Goal: Complete application form: Complete application form

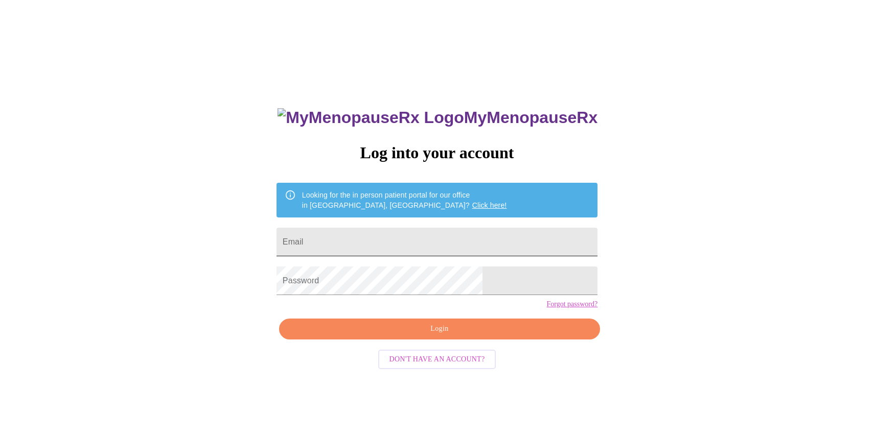
click at [395, 236] on input "Email" at bounding box center [436, 242] width 321 height 29
click at [472, 201] on link "Click here!" at bounding box center [489, 205] width 35 height 8
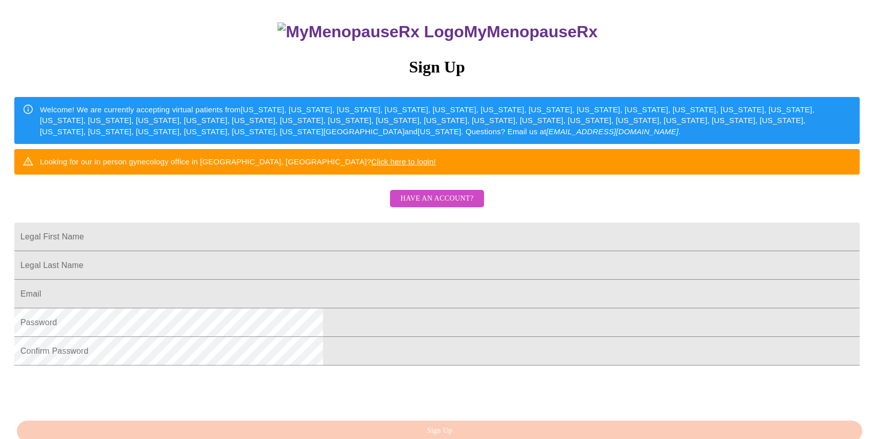
scroll to position [87, 0]
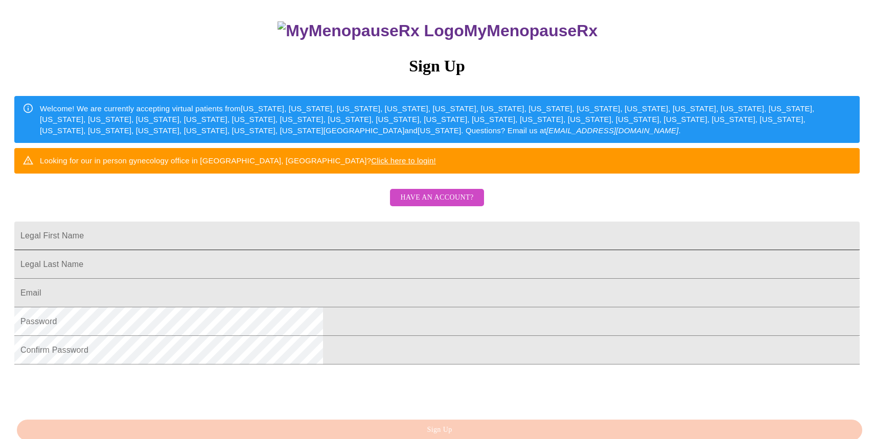
click at [396, 250] on input "Legal First Name" at bounding box center [436, 236] width 845 height 29
click at [396, 250] on input "[EMAIL_ADDRESS][DOMAIN_NAME]" at bounding box center [436, 236] width 845 height 29
click at [381, 250] on input "cjstruebing@gmail.com" at bounding box center [436, 236] width 845 height 29
type input "c"
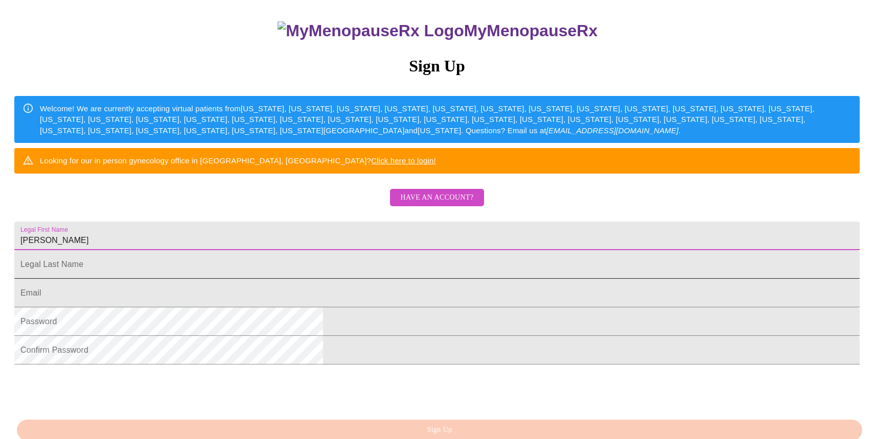
type input "Carolynne"
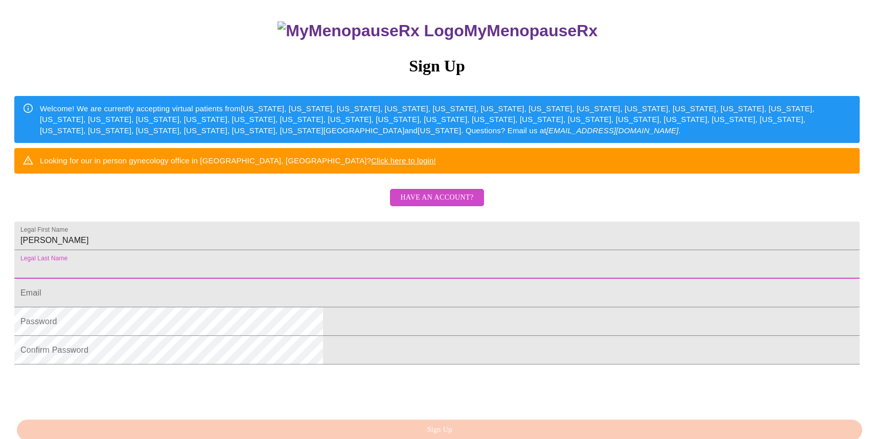
click at [333, 279] on input "Legal First Name" at bounding box center [436, 264] width 845 height 29
type input "Struebing"
click at [321, 308] on input "Legal First Name" at bounding box center [436, 293] width 845 height 29
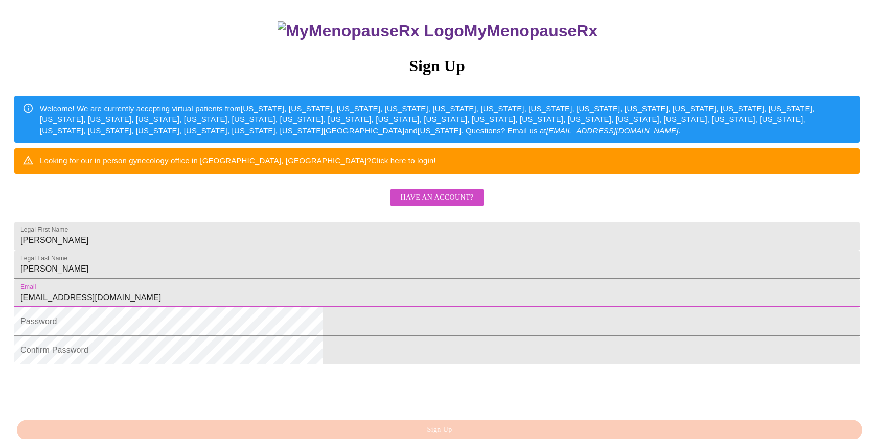
click at [395, 308] on input "cjstruebing@gmail.com" at bounding box center [436, 293] width 845 height 29
click at [392, 308] on input "cjstruebing@gmail.com" at bounding box center [436, 293] width 845 height 29
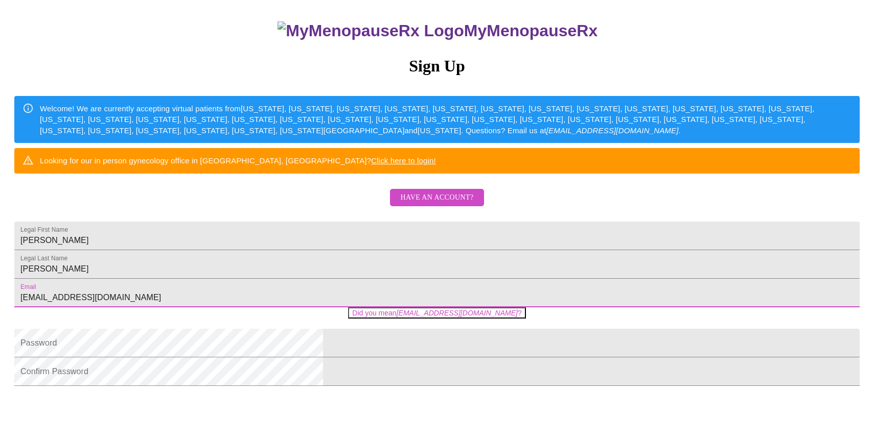
type input "cjstruebing@gmail.com"
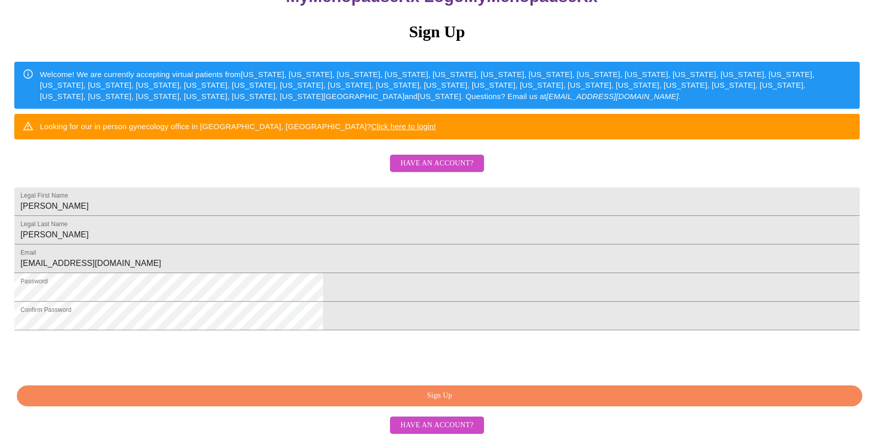
scroll to position [209, 0]
click at [438, 426] on span "Have an account?" at bounding box center [436, 425] width 73 height 13
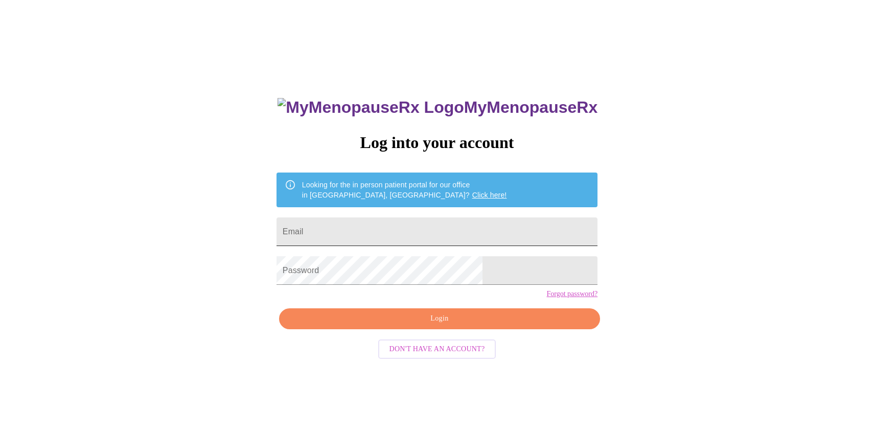
click at [364, 227] on input "Email" at bounding box center [436, 232] width 321 height 29
type input "cjstruebing@gmail.com"
click at [435, 325] on span "Login" at bounding box center [439, 319] width 297 height 13
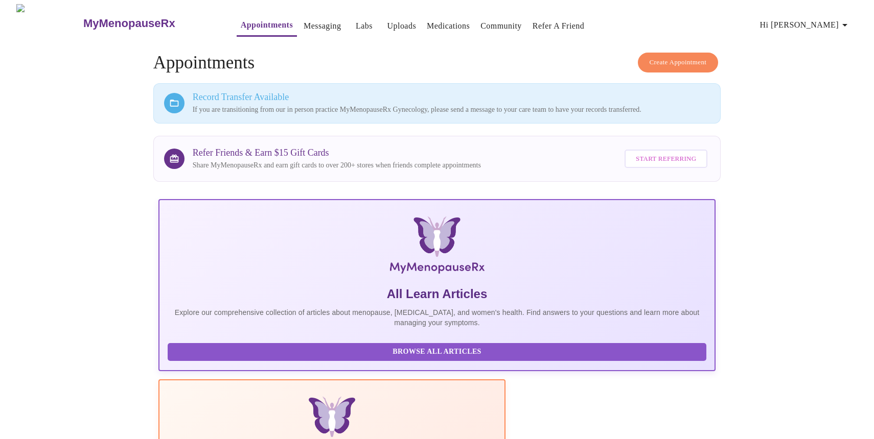
click at [245, 20] on link "Appointments" at bounding box center [267, 25] width 52 height 14
click at [679, 105] on p "If you are transitioning from our in person practice MyMenopauseRx Gynecology, …" at bounding box center [452, 110] width 518 height 10
click at [406, 111] on p "If you are transitioning from our in person practice MyMenopauseRx Gynecology, …" at bounding box center [452, 110] width 518 height 10
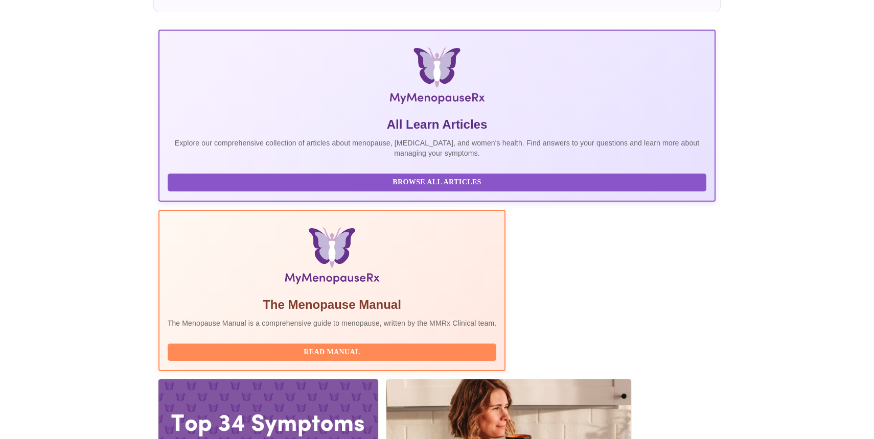
scroll to position [173, 0]
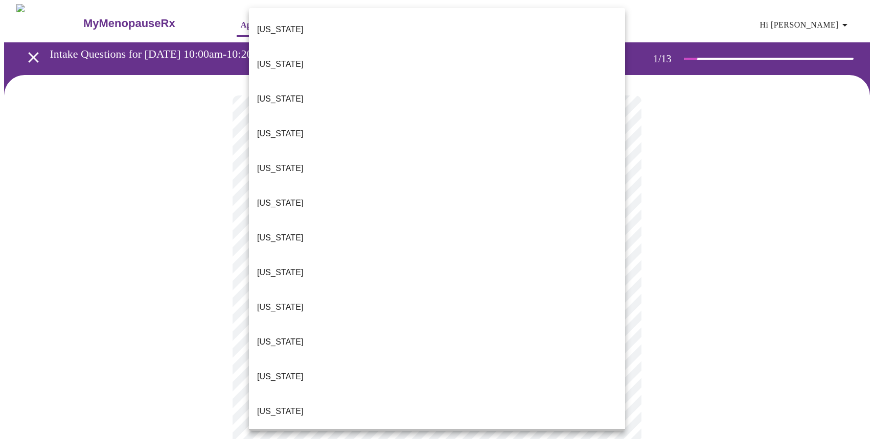
click at [278, 439] on p "Illinois" at bounding box center [280, 446] width 46 height 12
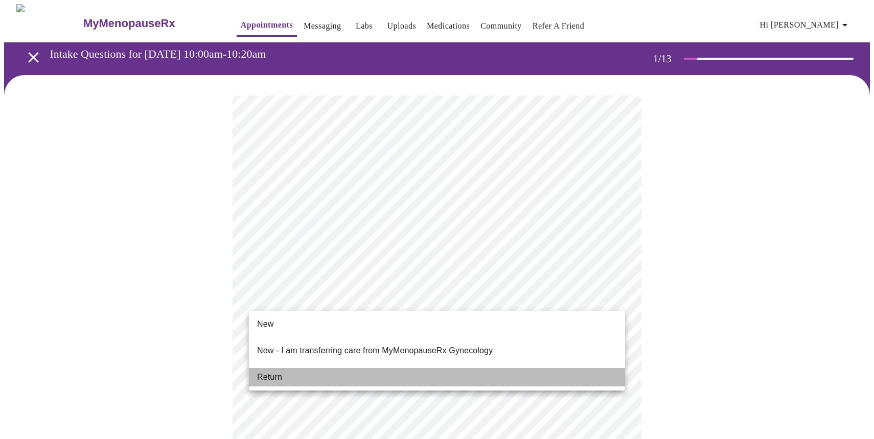
click at [417, 368] on li "Return" at bounding box center [437, 377] width 376 height 18
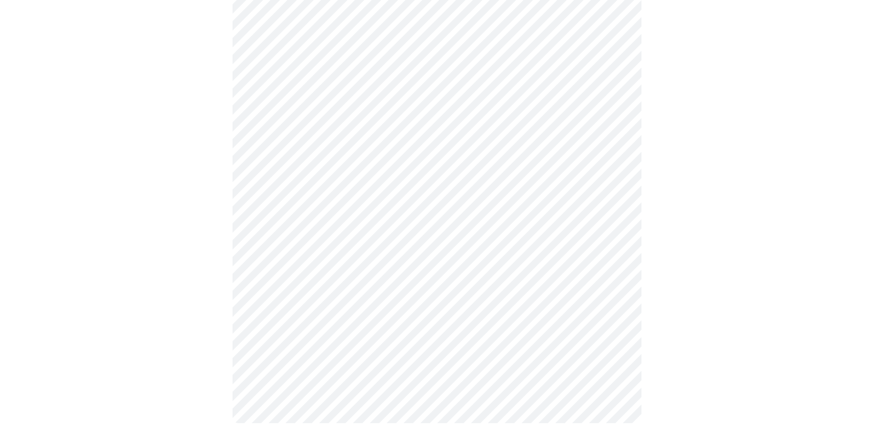
scroll to position [480, 0]
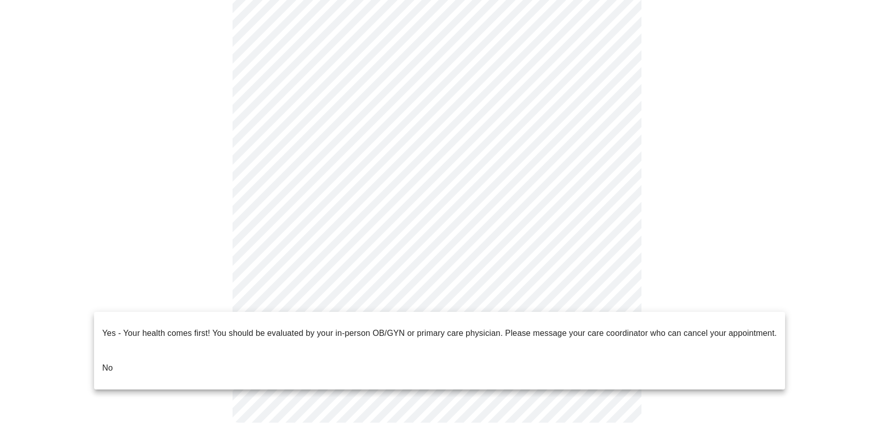
click at [248, 356] on li "No" at bounding box center [439, 368] width 691 height 35
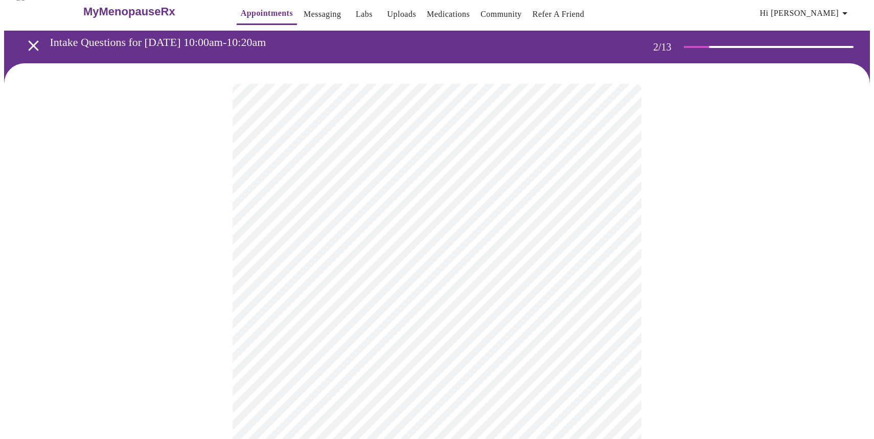
scroll to position [13, 0]
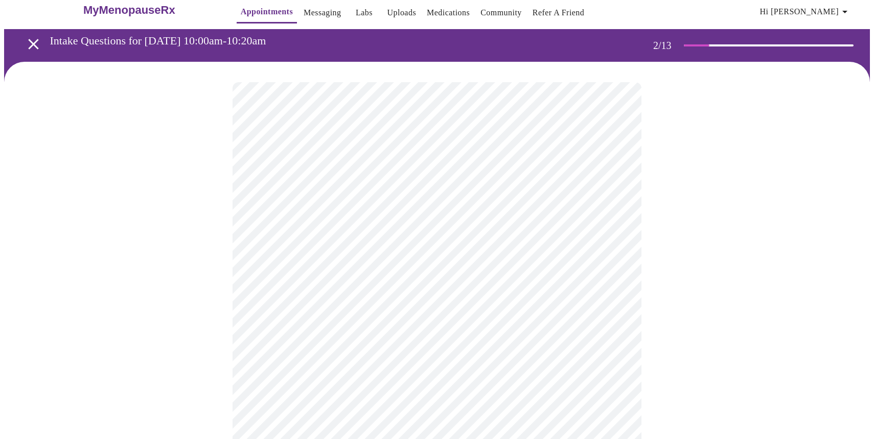
click at [616, 198] on body "MyMenopauseRx Appointments Messaging Labs Uploads Medications Community Refer a…" at bounding box center [436, 298] width 865 height 614
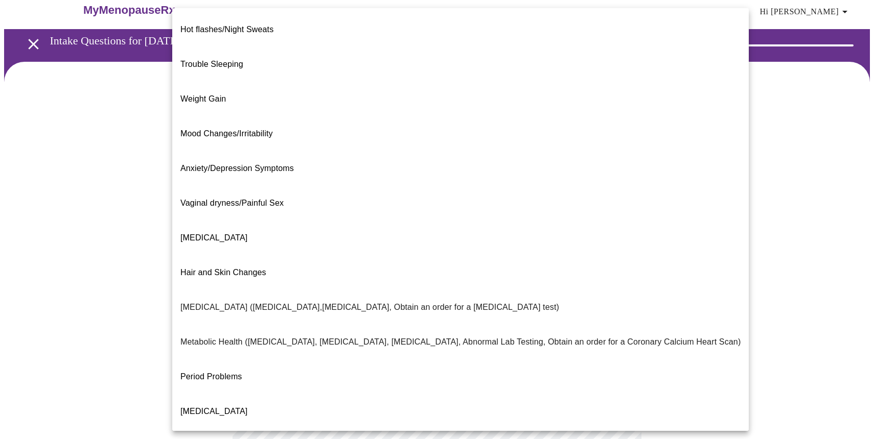
scroll to position [90, 0]
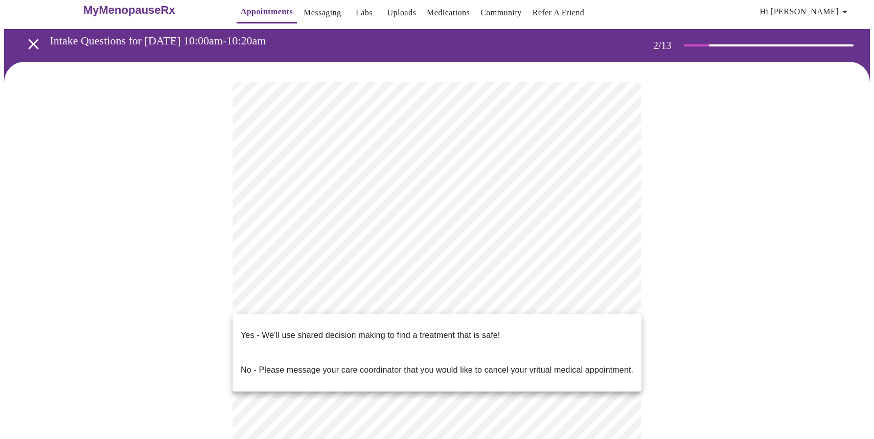
click at [618, 300] on body "MyMenopauseRx Appointments Messaging Labs Uploads Medications Community Refer a…" at bounding box center [436, 295] width 865 height 608
click at [526, 330] on li "Yes - We'll use shared decision making to find a treatment that is safe!" at bounding box center [436, 335] width 409 height 35
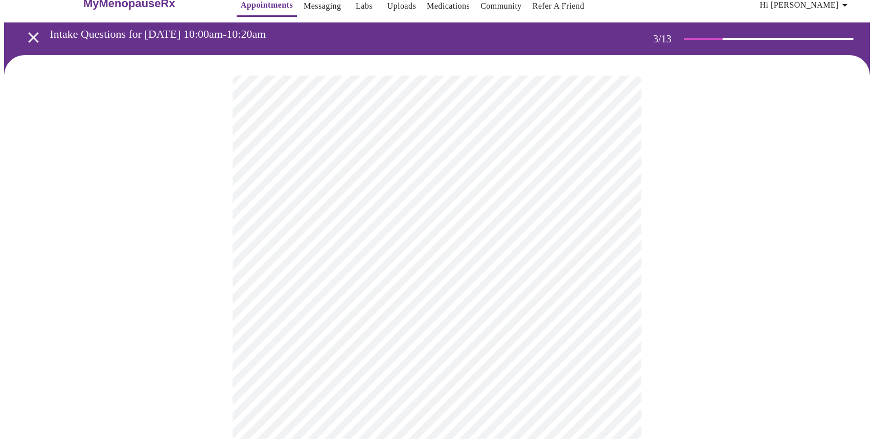
scroll to position [17, 0]
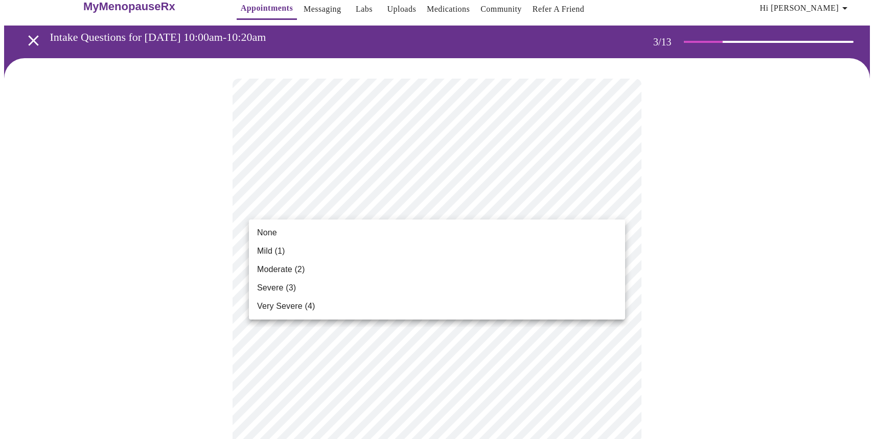
click at [580, 249] on li "Mild (1)" at bounding box center [437, 251] width 376 height 18
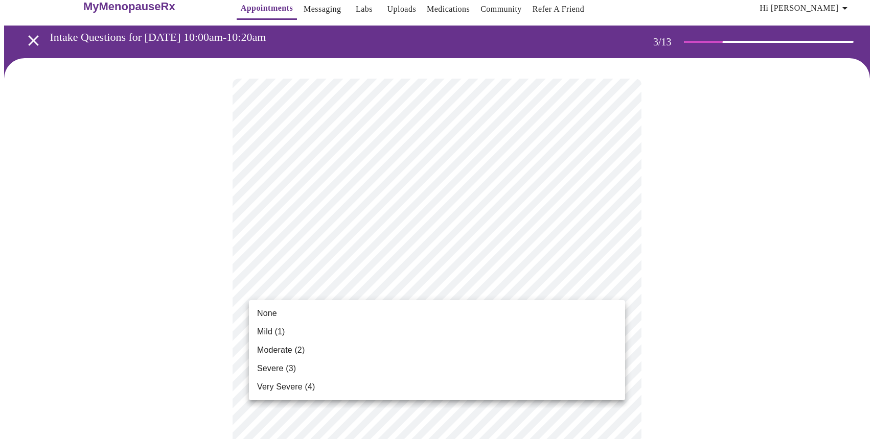
click at [564, 314] on li "None" at bounding box center [437, 314] width 376 height 18
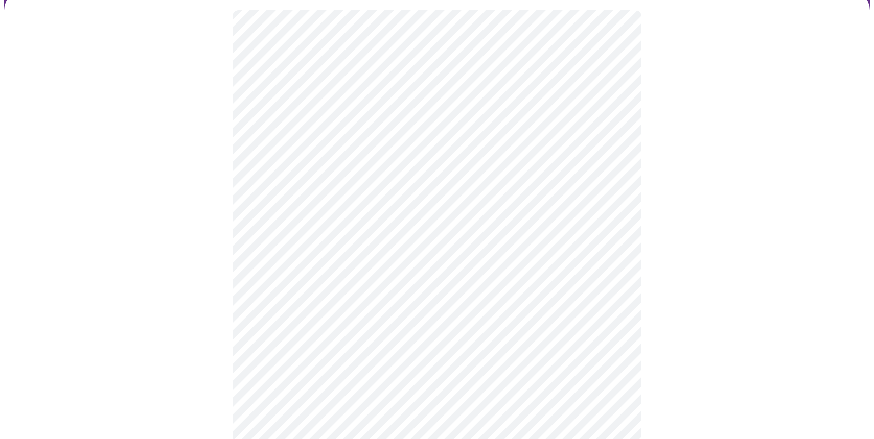
scroll to position [88, 0]
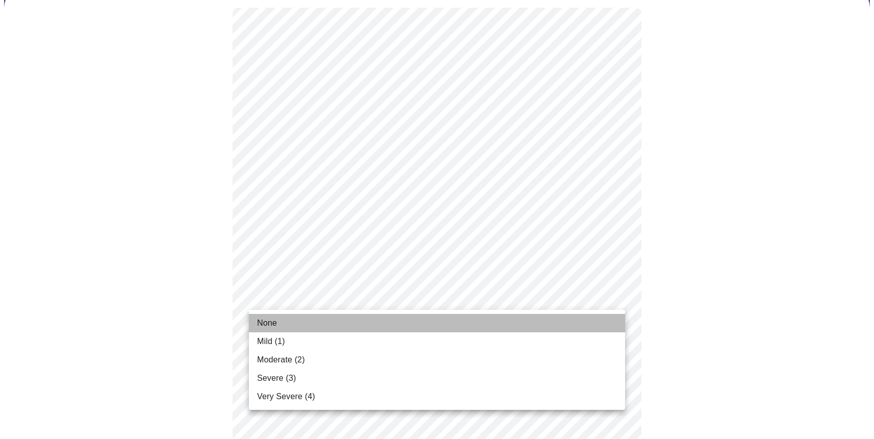
click at [594, 318] on li "None" at bounding box center [437, 323] width 376 height 18
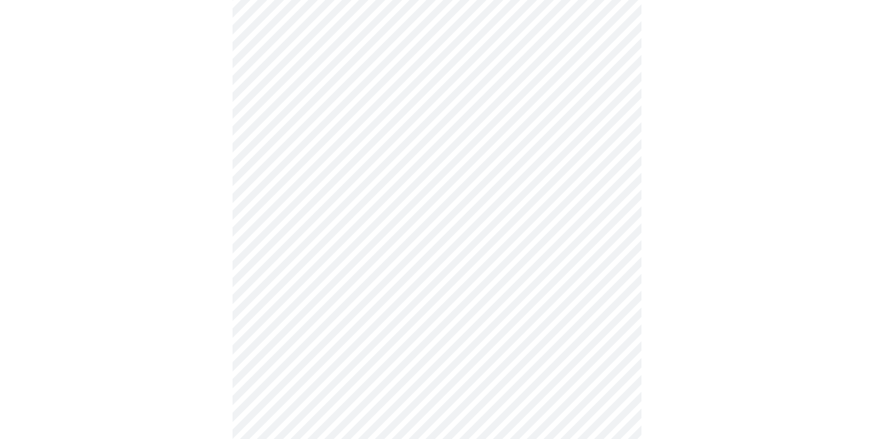
scroll to position [115, 0]
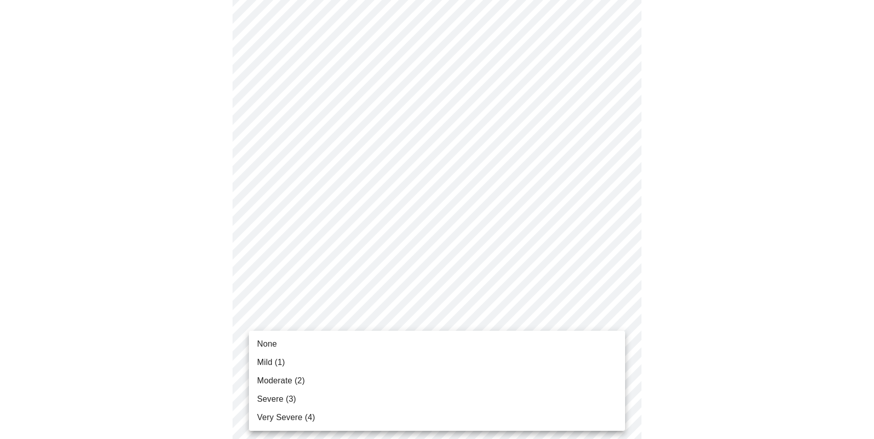
click at [549, 348] on li "None" at bounding box center [437, 344] width 376 height 18
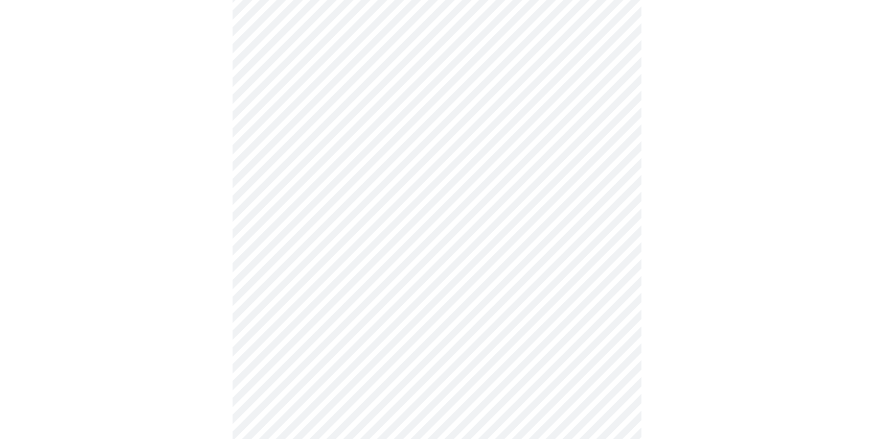
scroll to position [219, 0]
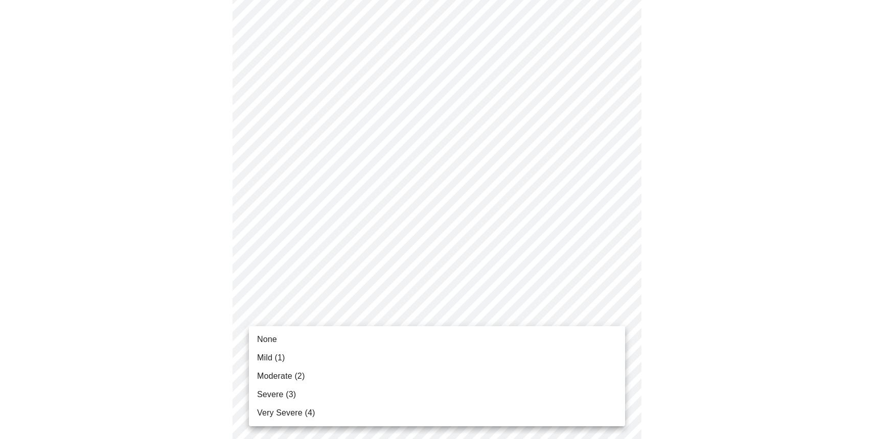
click at [619, 315] on body "MyMenopauseRx Appointments Messaging Labs Uploads Medications Community Refer a…" at bounding box center [436, 436] width 865 height 1302
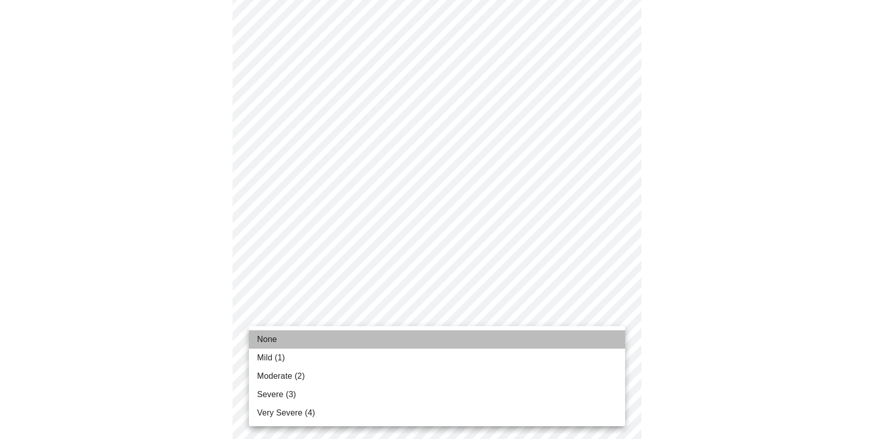
click at [550, 337] on li "None" at bounding box center [437, 340] width 376 height 18
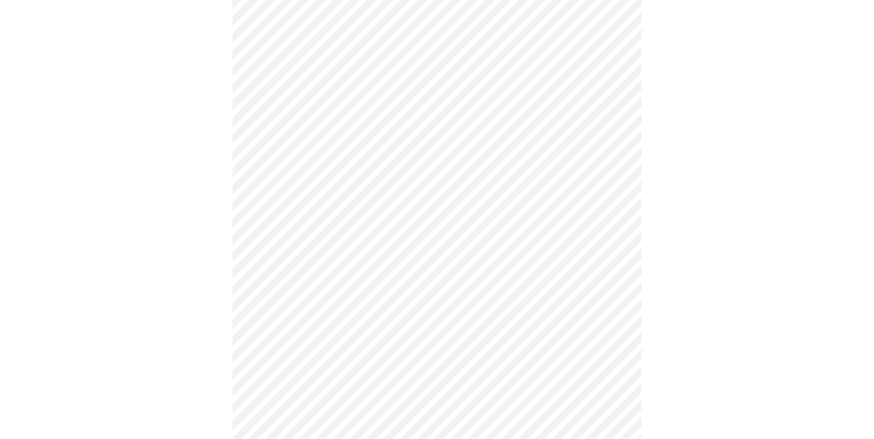
scroll to position [318, 0]
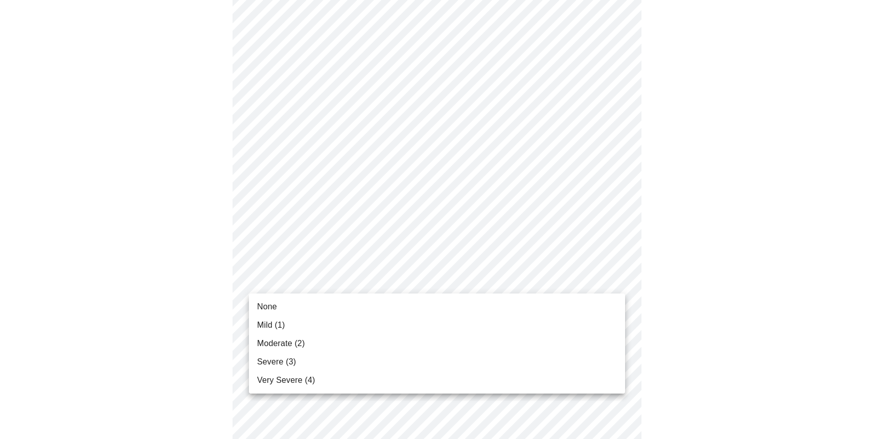
click at [621, 279] on body "MyMenopauseRx Appointments Messaging Labs Uploads Medications Community Refer a…" at bounding box center [436, 330] width 865 height 1288
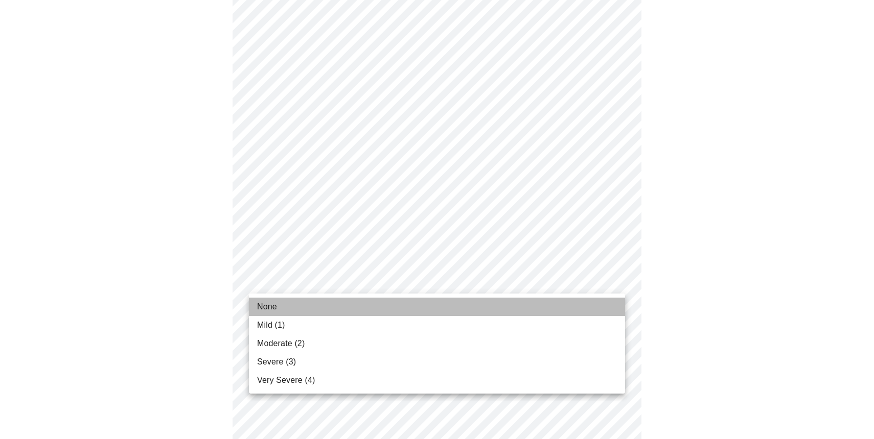
click at [575, 309] on li "None" at bounding box center [437, 307] width 376 height 18
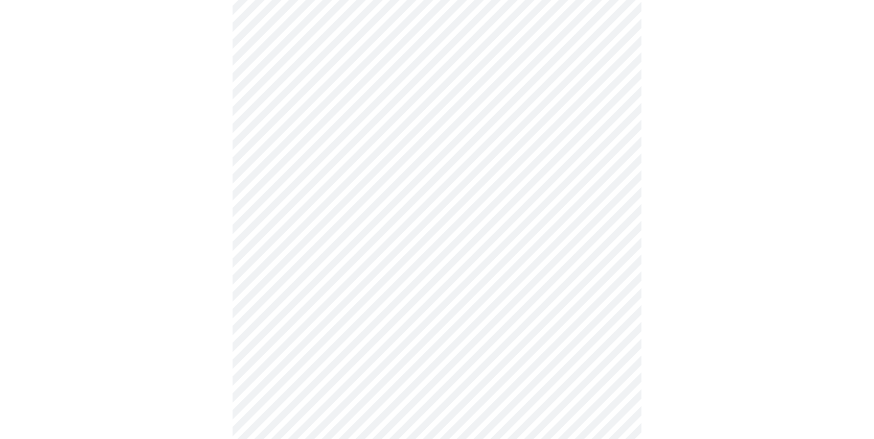
scroll to position [411, 0]
click at [613, 273] on body "MyMenopauseRx Appointments Messaging Labs Uploads Medications Community Refer a…" at bounding box center [436, 229] width 865 height 1273
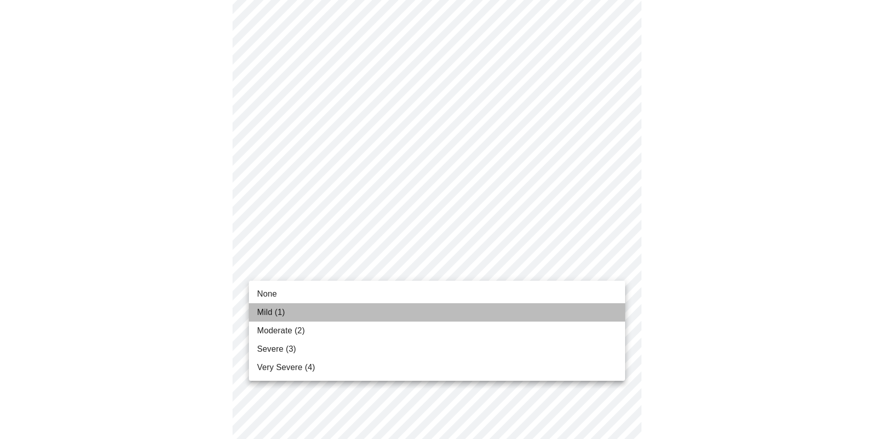
click at [589, 312] on li "Mild (1)" at bounding box center [437, 312] width 376 height 18
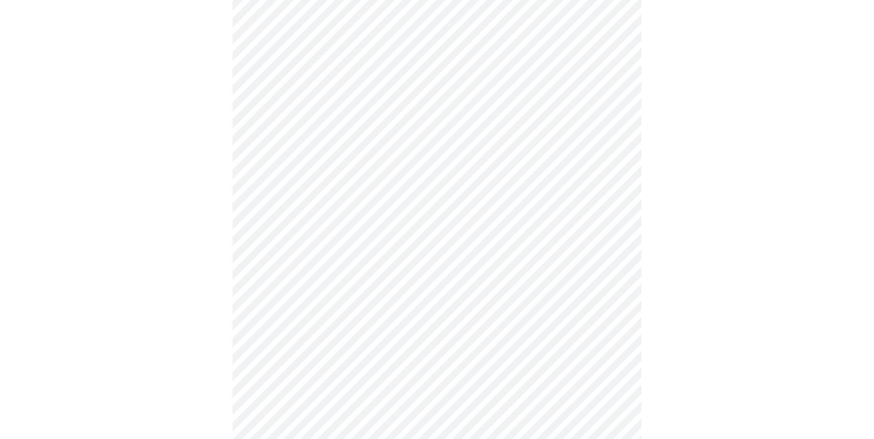
scroll to position [433, 0]
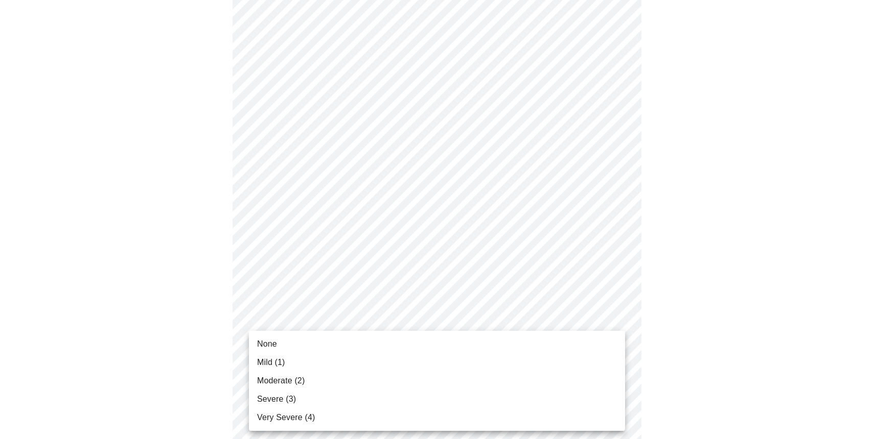
click at [617, 325] on body "MyMenopauseRx Appointments Messaging Labs Uploads Medications Community Refer a…" at bounding box center [436, 200] width 865 height 1259
click at [577, 360] on li "Mild (1)" at bounding box center [437, 363] width 376 height 18
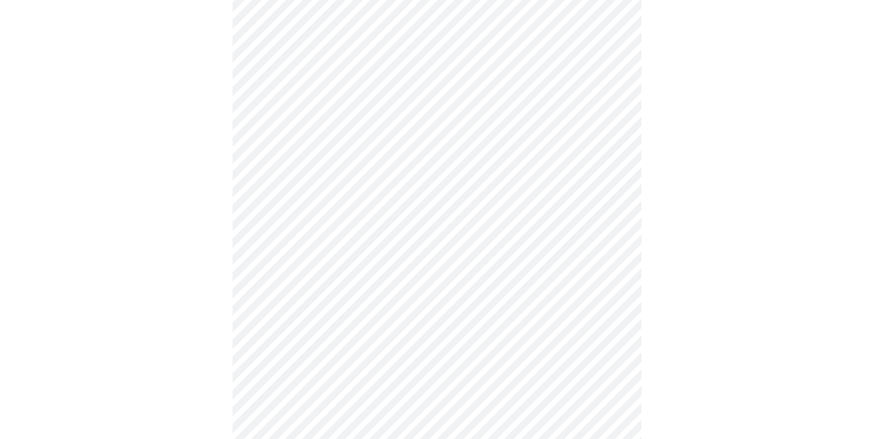
scroll to position [551, 0]
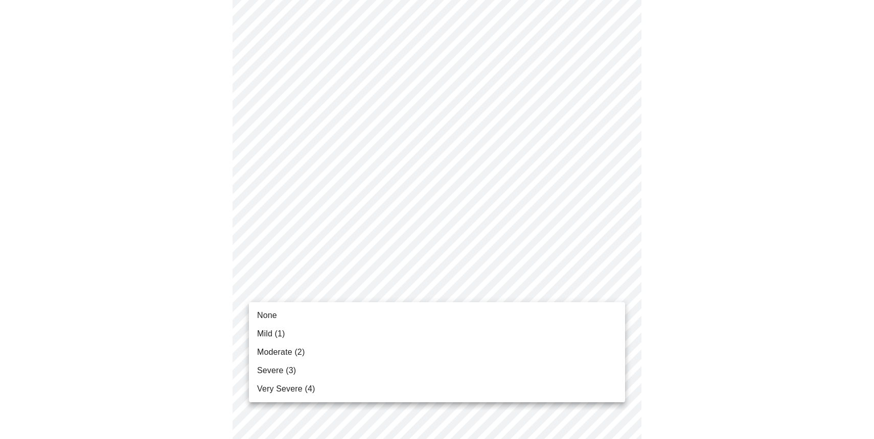
click at [611, 291] on body "MyMenopauseRx Appointments Messaging Labs Uploads Medications Community Refer a…" at bounding box center [436, 75] width 865 height 1245
click at [589, 323] on li "None" at bounding box center [437, 316] width 376 height 18
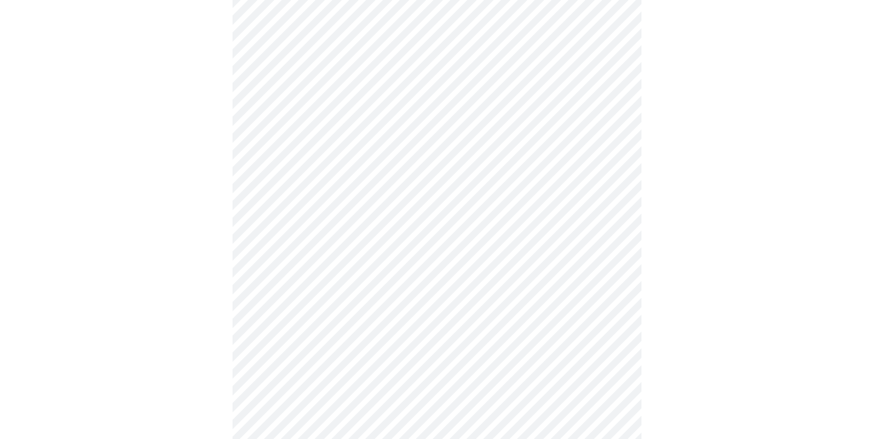
scroll to position [621, 0]
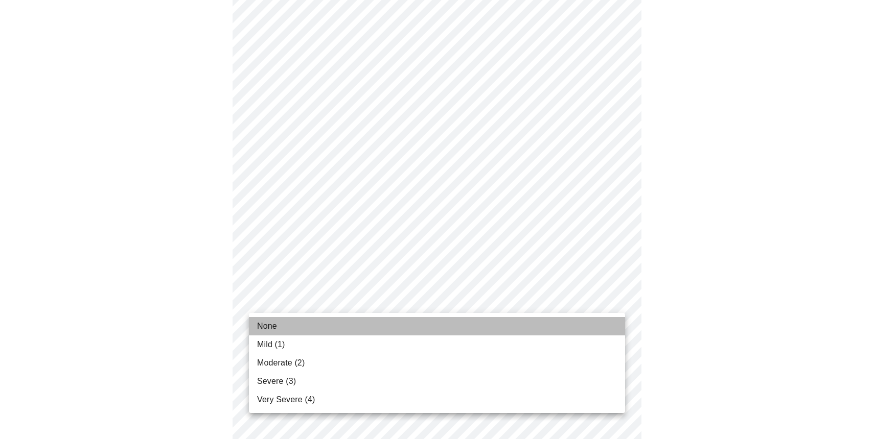
click at [585, 329] on li "None" at bounding box center [437, 326] width 376 height 18
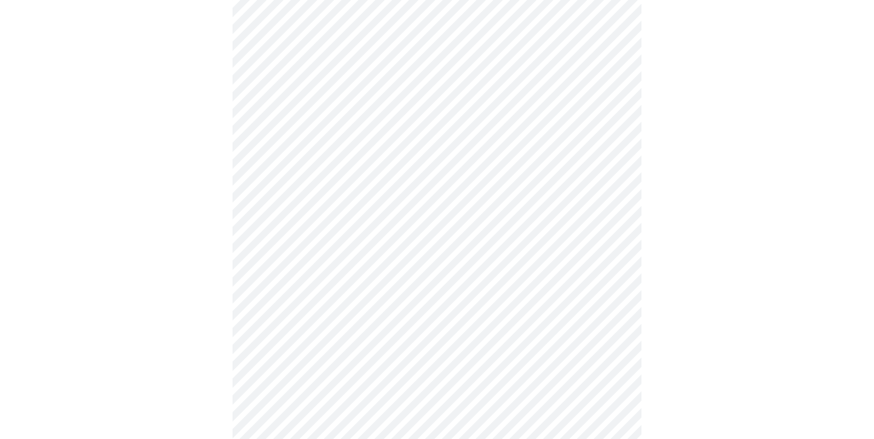
scroll to position [679, 0]
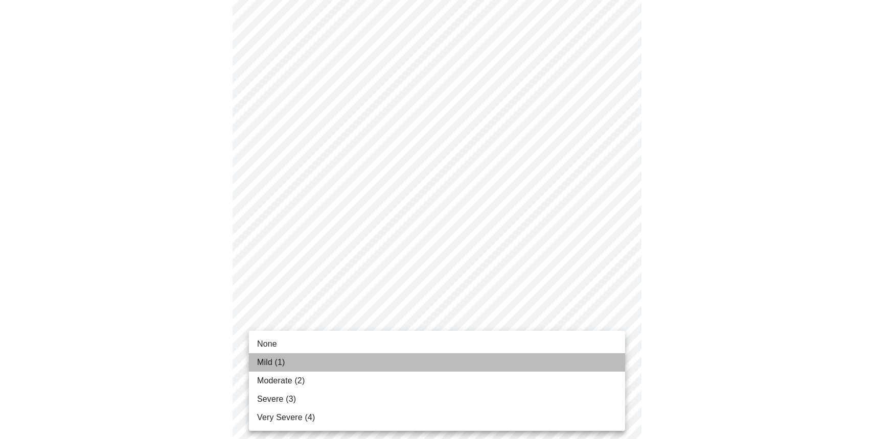
click at [587, 358] on li "Mild (1)" at bounding box center [437, 363] width 376 height 18
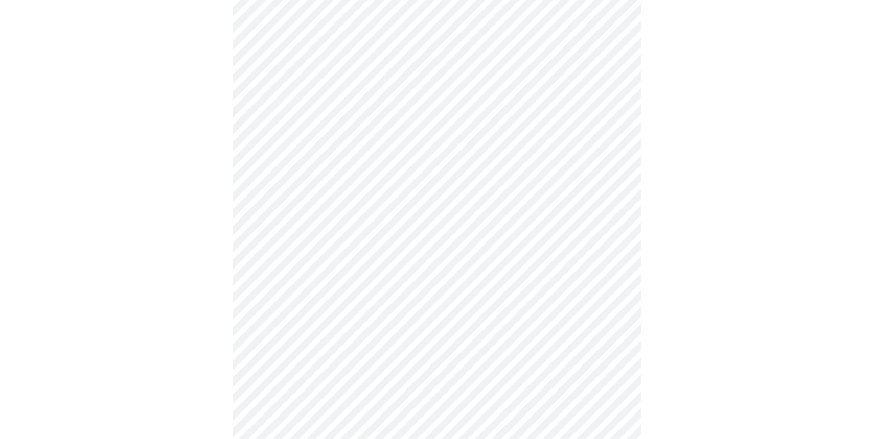
scroll to position [458, 0]
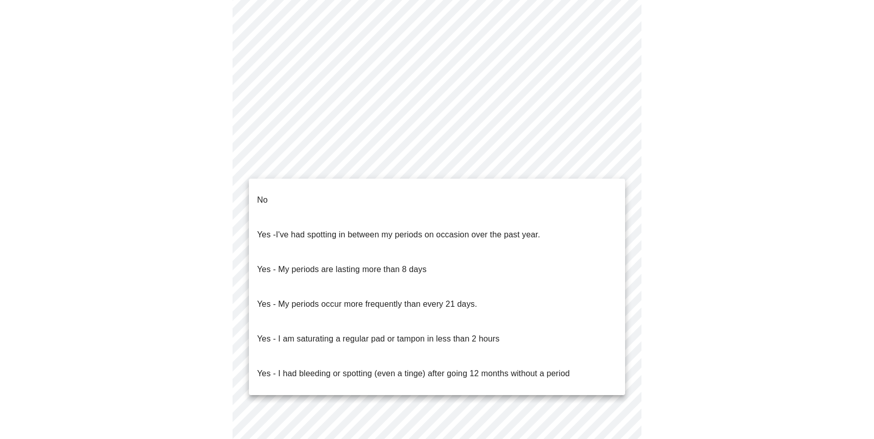
click at [618, 168] on body "MyMenopauseRx Appointments Messaging Labs Uploads Medications Community Refer a…" at bounding box center [436, 50] width 865 height 1009
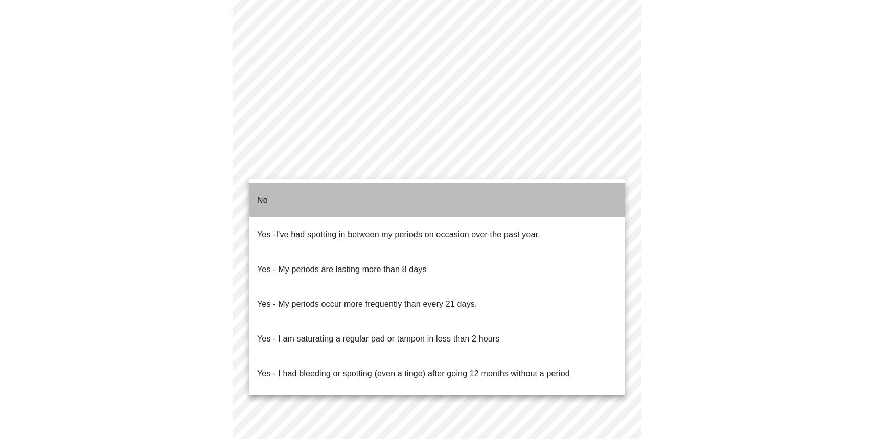
click at [454, 187] on li "No" at bounding box center [437, 200] width 376 height 35
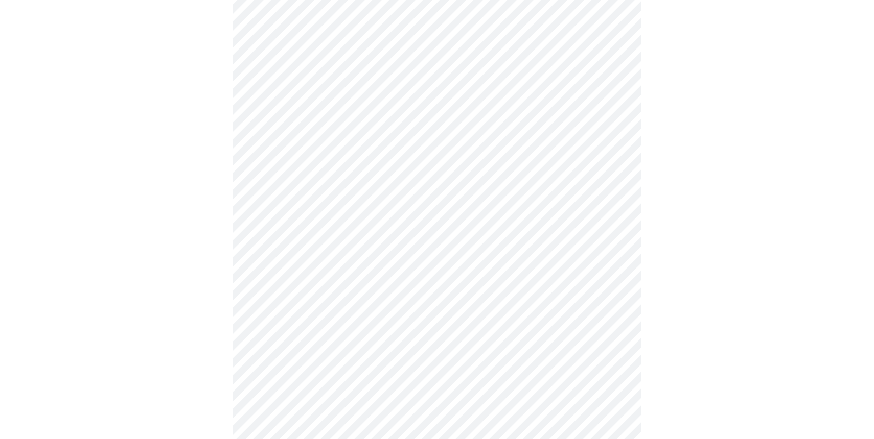
scroll to position [498, 0]
click at [613, 196] on body "MyMenopauseRx Appointments Messaging Labs Uploads Medications Community Refer a…" at bounding box center [436, 7] width 865 height 1002
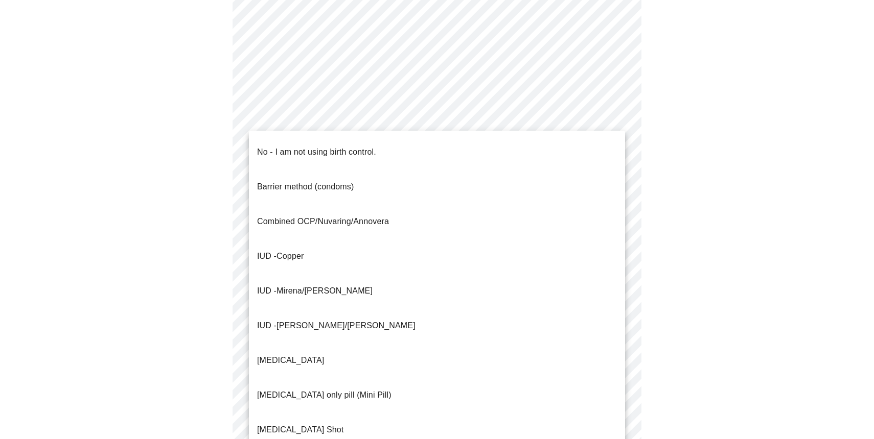
click at [500, 153] on li "No - I am not using birth control." at bounding box center [437, 152] width 376 height 35
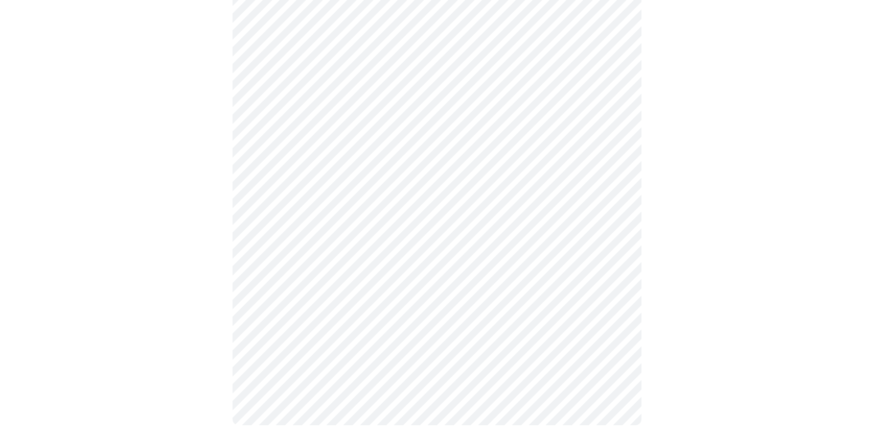
scroll to position [557, 0]
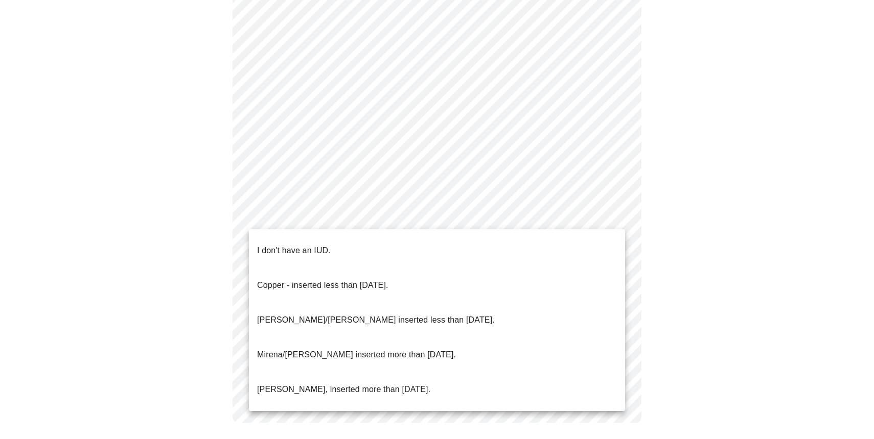
click at [389, 245] on li "I don't have an IUD." at bounding box center [437, 250] width 376 height 35
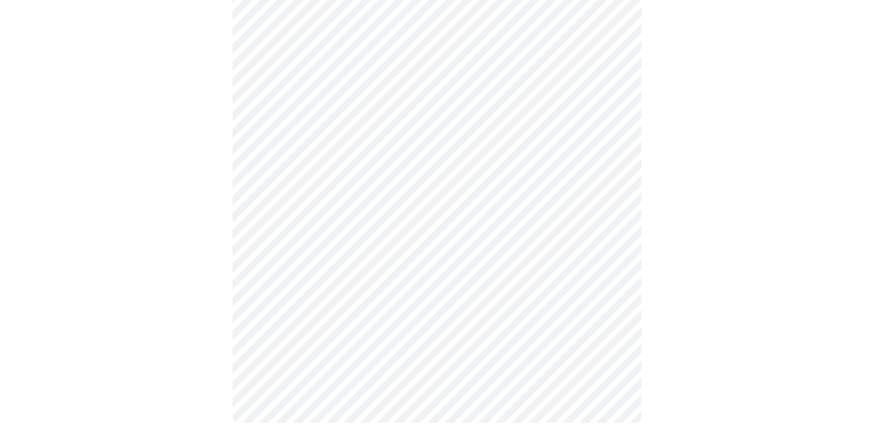
scroll to position [551, 0]
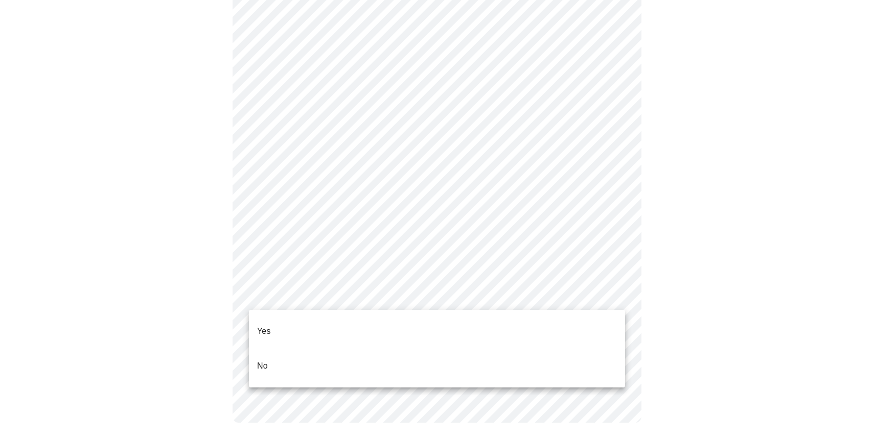
click at [415, 320] on li "Yes" at bounding box center [437, 331] width 376 height 35
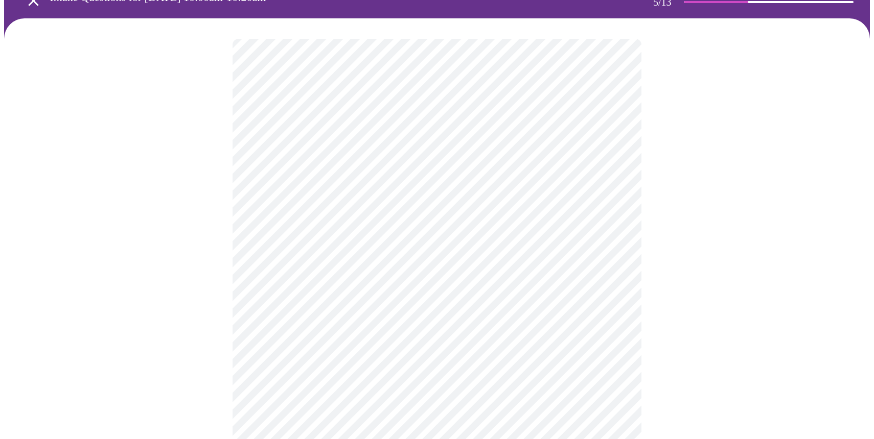
scroll to position [60, 0]
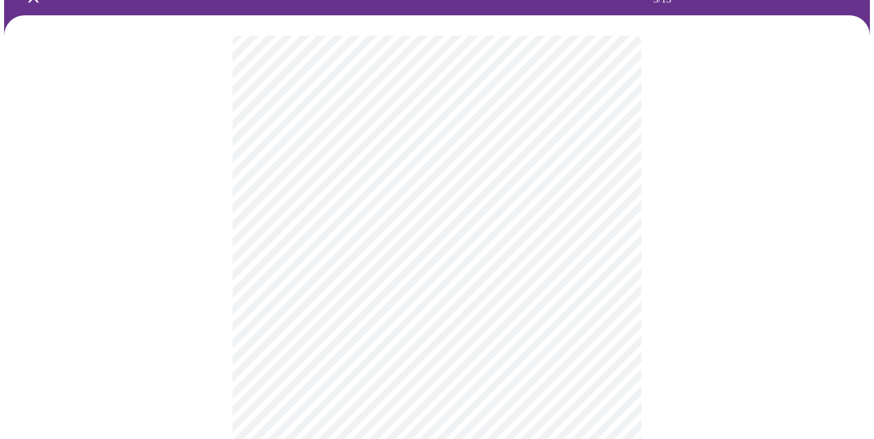
click at [616, 208] on body "MyMenopauseRx Appointments Messaging Labs Uploads Medications Community Refer a…" at bounding box center [436, 358] width 865 height 828
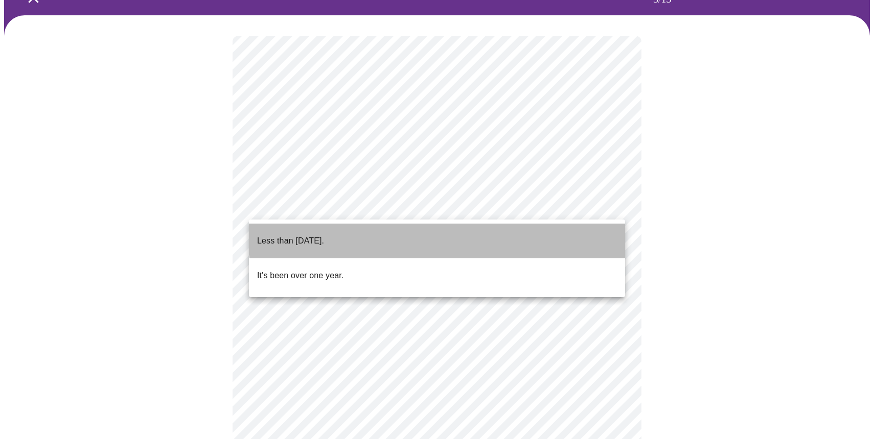
click at [474, 224] on li "Less than one year ago." at bounding box center [437, 241] width 376 height 35
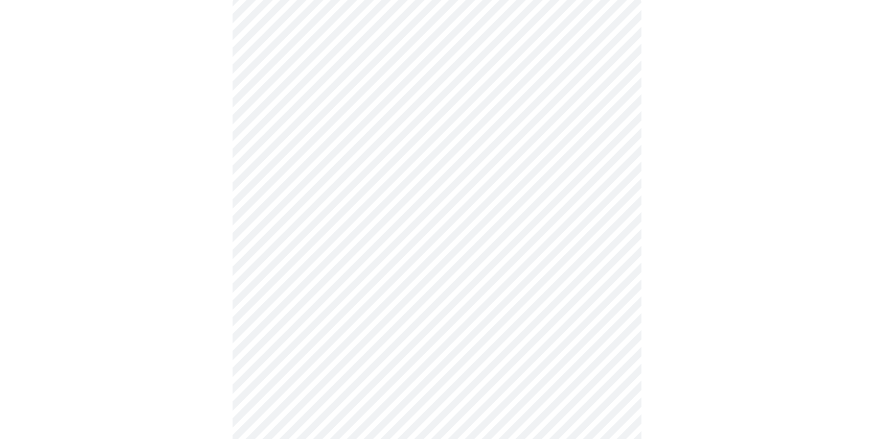
scroll to position [98, 0]
click at [615, 263] on body "MyMenopauseRx Appointments Messaging Labs Uploads Medications Community Refer a…" at bounding box center [436, 317] width 865 height 822
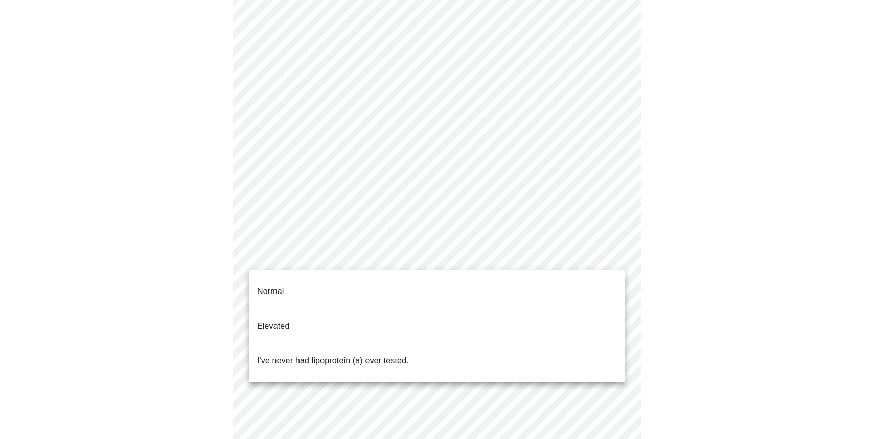
click at [667, 282] on div at bounding box center [437, 219] width 874 height 439
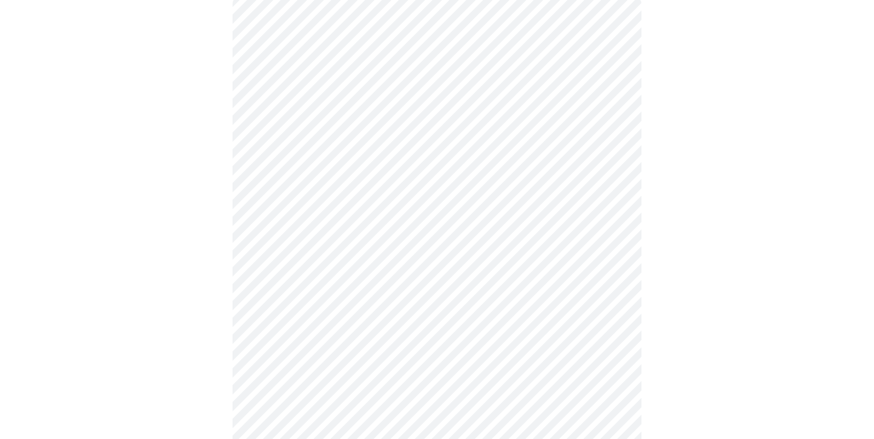
scroll to position [99, 0]
click at [598, 255] on body "MyMenopauseRx Appointments Messaging Labs Uploads Medications Community Refer a…" at bounding box center [436, 316] width 865 height 822
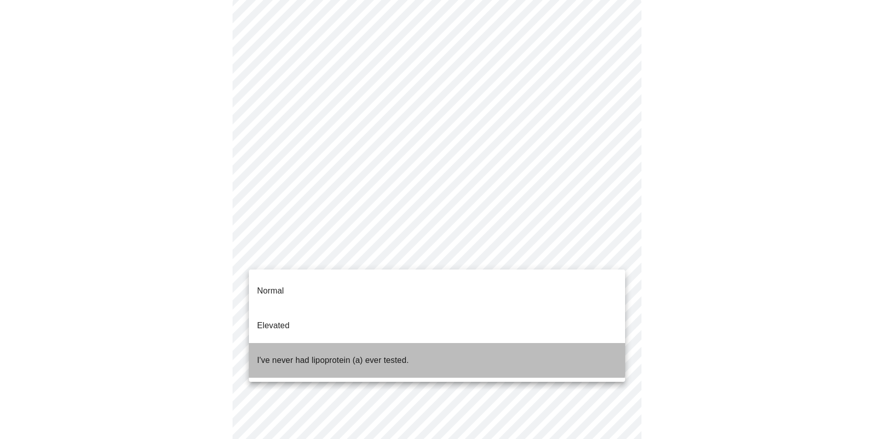
click at [406, 355] on p "I've never had lipoprotein (a) ever tested." at bounding box center [333, 361] width 152 height 12
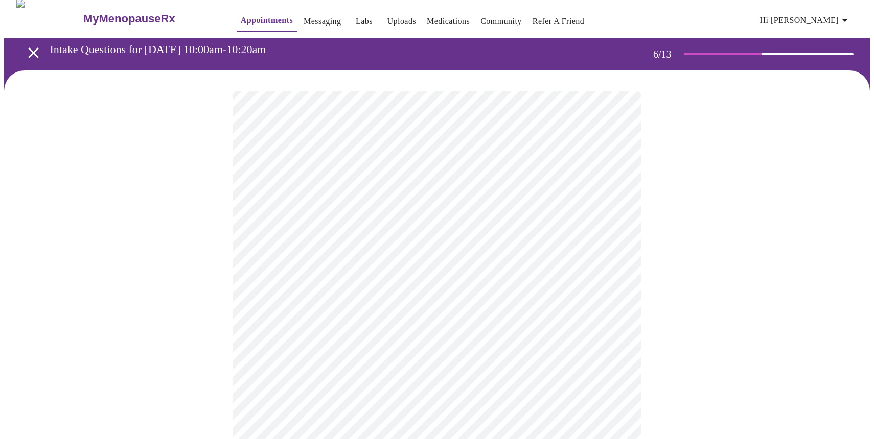
scroll to position [13, 0]
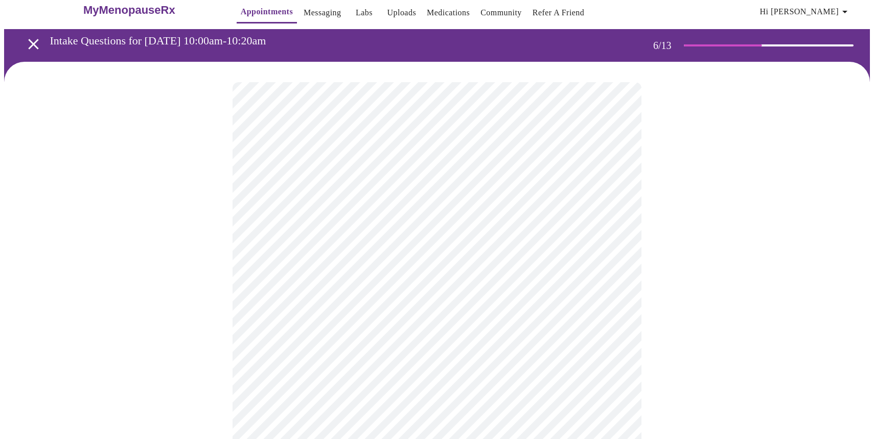
click at [278, 297] on body "MyMenopauseRx Appointments Messaging Labs Uploads Medications Community Refer a…" at bounding box center [436, 275] width 865 height 568
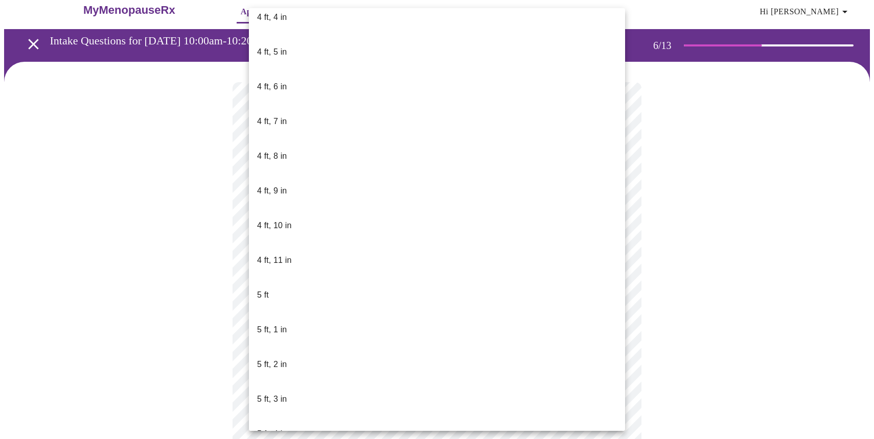
scroll to position [572, 0]
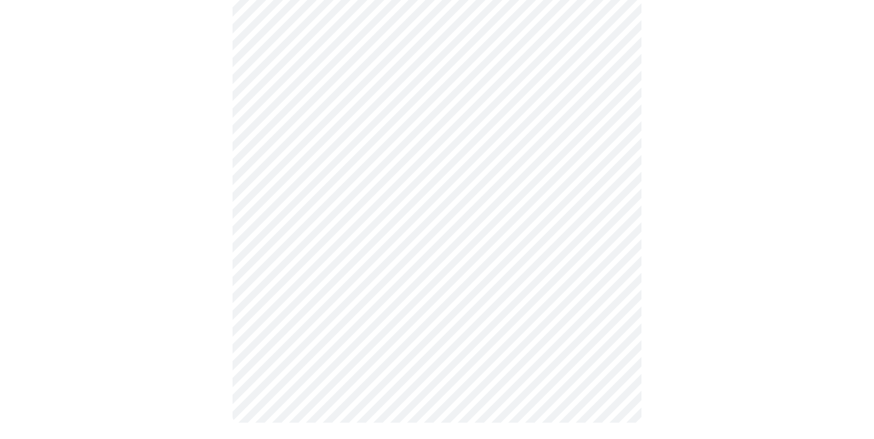
scroll to position [0, 0]
